Goal: Task Accomplishment & Management: Use online tool/utility

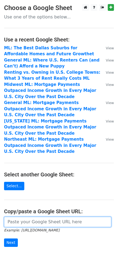
click at [53, 220] on input "url" at bounding box center [57, 222] width 107 height 10
paste input "https://docs.google.com/spreadsheets/d/1zjDTi2AtsgL36pBxc1_azvXPBwNq9Wz5qOsQU8o…"
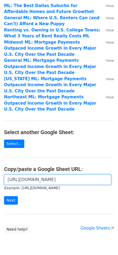
scroll to position [64, 0]
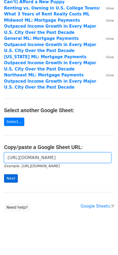
type input "https://docs.google.com/spreadsheets/d/1zjDTi2AtsgL36pBxc1_azvXPBwNq9Wz5qOsQU8o…"
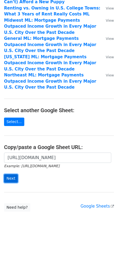
click at [8, 181] on input "Next" at bounding box center [11, 178] width 14 height 8
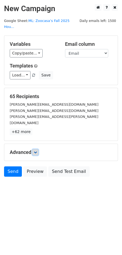
click at [37, 150] on icon at bounding box center [35, 151] width 3 height 3
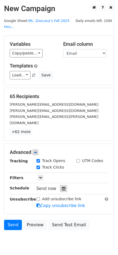
click at [62, 186] on icon at bounding box center [64, 188] width 4 height 4
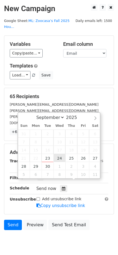
type input "[DATE] 12:00"
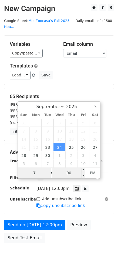
type input "7"
type input "2025-09-24 19:00"
type input "07"
click at [69, 175] on input "00" at bounding box center [69, 172] width 33 height 11
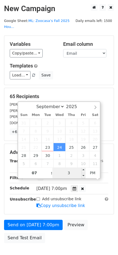
type input "30"
type input "2025-09-24 07:30"
click at [96, 175] on span "PM" at bounding box center [93, 172] width 15 height 11
type input "3"
type input "00"
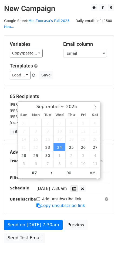
type input "2025-09-24 07:00"
click at [101, 212] on form "Variables Copy/paste... {{Outlet}} {{First Name}} {{Last Name}} {{Email}} Email…" at bounding box center [59, 140] width 110 height 210
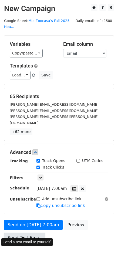
click at [25, 233] on link "Send Test Email" at bounding box center [24, 238] width 41 height 10
click at [19, 233] on link "Send Test Email" at bounding box center [24, 238] width 41 height 10
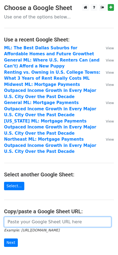
click at [42, 223] on input "url" at bounding box center [57, 222] width 107 height 10
paste input "https://docs.google.com/spreadsheets/d/1zjDTi2AtsgL36pBxc1_azvXPBwNq9Wz5qOsQU8o…"
type input "https://docs.google.com/spreadsheets/d/1zjDTi2AtsgL36pBxc1_azvXPBwNq9Wz5qOsQU8o…"
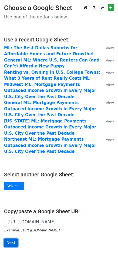
scroll to position [0, 0]
click at [11, 244] on input "Next" at bounding box center [11, 242] width 14 height 8
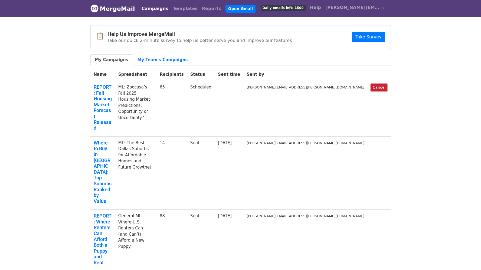
click at [382, 87] on link "Cancel" at bounding box center [379, 87] width 17 height 7
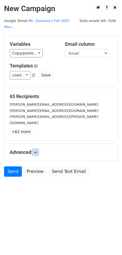
click at [37, 150] on icon at bounding box center [35, 151] width 3 height 3
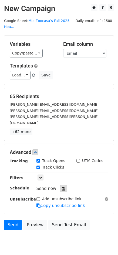
click at [62, 186] on icon at bounding box center [64, 188] width 4 height 4
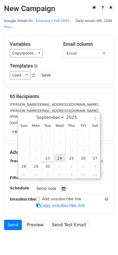
type input "2025-09-24 12:00"
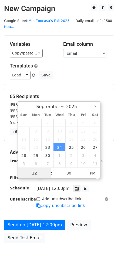
scroll to position [0, 0]
type input "7"
type input "2025-09-24 07:00"
type input "07"
click at [86, 172] on span "PM" at bounding box center [93, 172] width 15 height 11
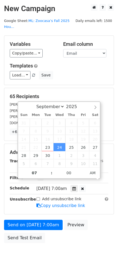
click at [96, 212] on form "Variables Copy/paste... {{Outlet}} {{First Name}} {{Last Name}} {{Email}} Email…" at bounding box center [59, 140] width 110 height 210
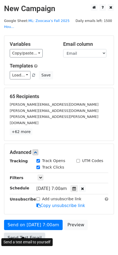
click at [32, 233] on link "Send Test Email" at bounding box center [24, 238] width 41 height 10
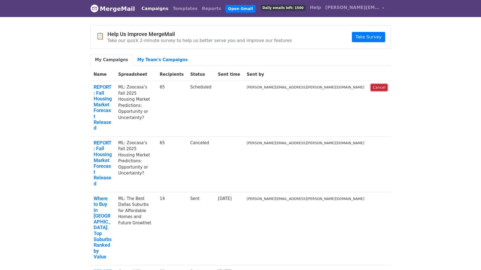
click at [381, 87] on link "Cancel" at bounding box center [379, 87] width 17 height 7
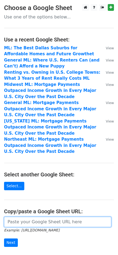
click at [42, 222] on input "url" at bounding box center [57, 222] width 107 height 10
paste input "https://docs.google.com/spreadsheets/d/1zjDTi2AtsgL36pBxc1_azvXPBwNq9Wz5qOsQU8o…"
type input "https://docs.google.com/spreadsheets/d/1zjDTi2AtsgL36pBxc1_azvXPBwNq9Wz5qOsQU8o…"
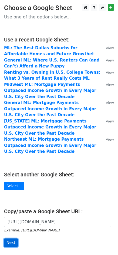
click at [8, 243] on input "Next" at bounding box center [11, 242] width 14 height 8
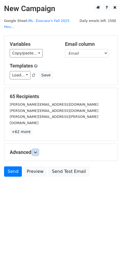
click at [38, 149] on link at bounding box center [35, 152] width 6 height 6
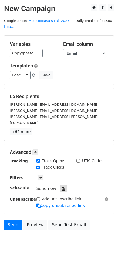
click at [63, 186] on icon at bounding box center [64, 188] width 4 height 4
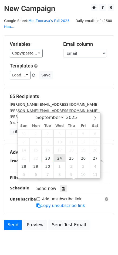
type input "2025-09-24 12:00"
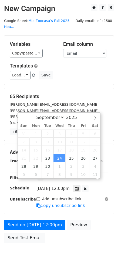
scroll to position [0, 0]
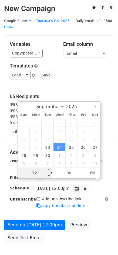
type input "7"
type input "2025-09-24 07:00"
type input "07"
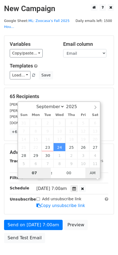
click at [91, 175] on span "AM" at bounding box center [93, 172] width 15 height 11
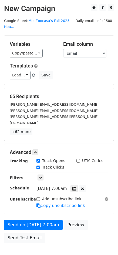
click at [97, 86] on form "Variables Copy/paste... {{Outlet}} {{First Name}} {{Last Name}} {{Email}} Email…" at bounding box center [59, 140] width 110 height 210
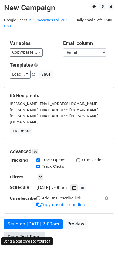
scroll to position [1, 0]
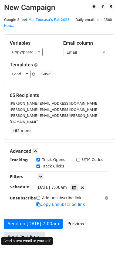
click at [32, 233] on link "Send Test Email" at bounding box center [24, 236] width 41 height 10
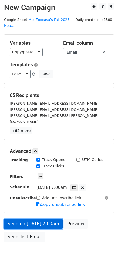
click at [49, 218] on link "Send on Sep 24 at 7:00am" at bounding box center [33, 223] width 59 height 10
